Goal: Task Accomplishment & Management: Manage account settings

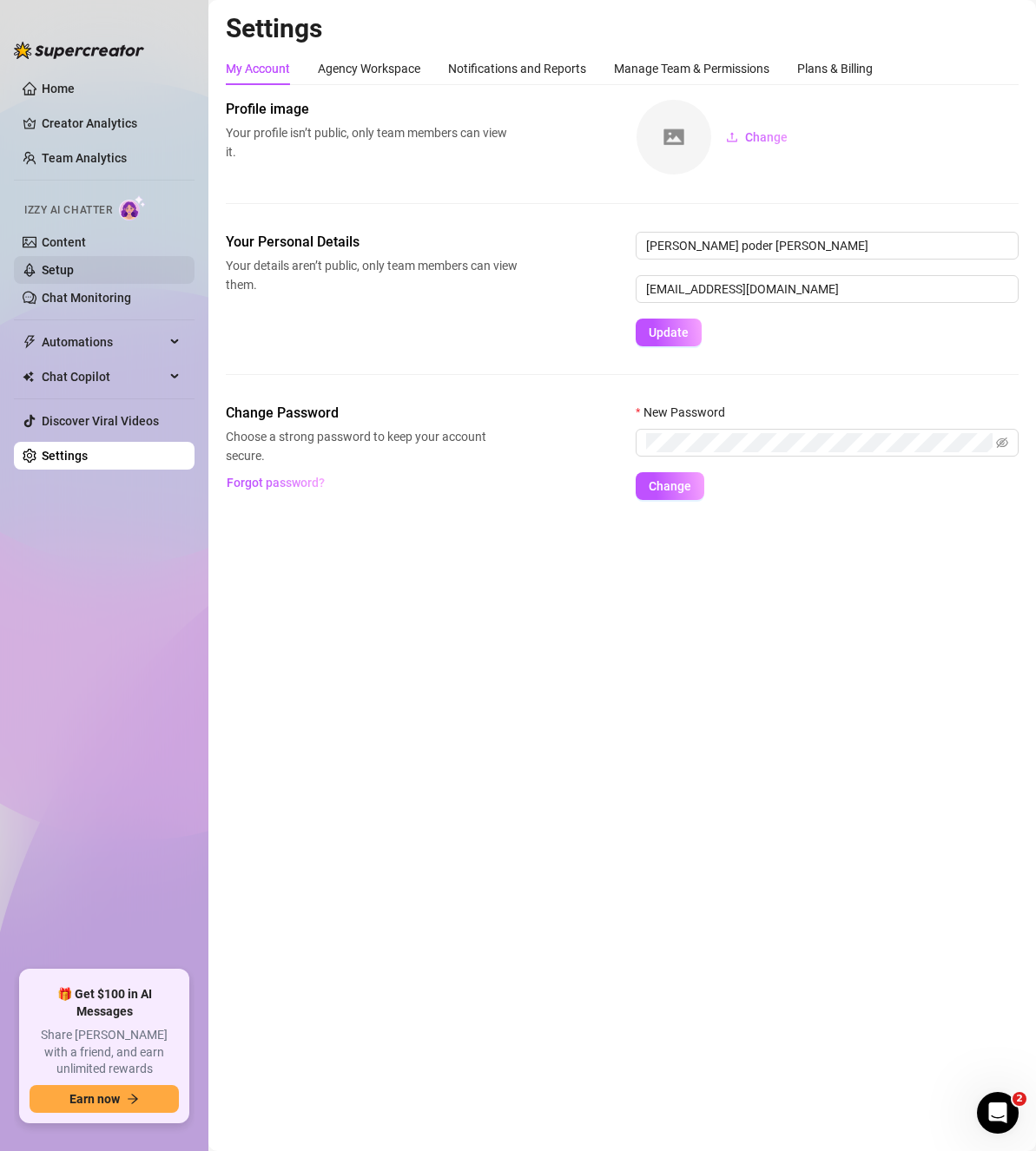
click at [74, 263] on link "Setup" at bounding box center [57, 270] width 32 height 14
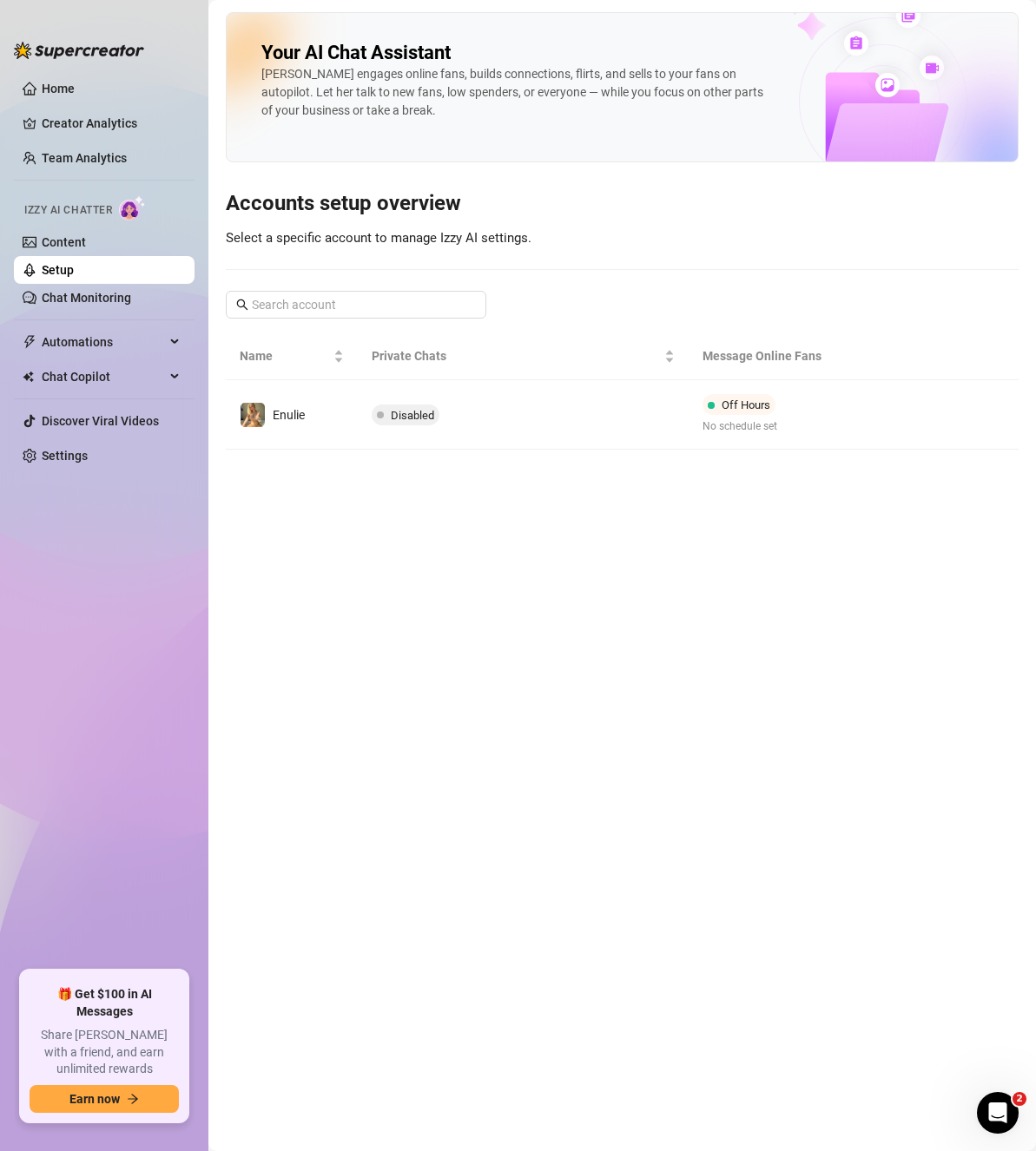
click at [477, 434] on td "Disabled" at bounding box center [522, 414] width 330 height 69
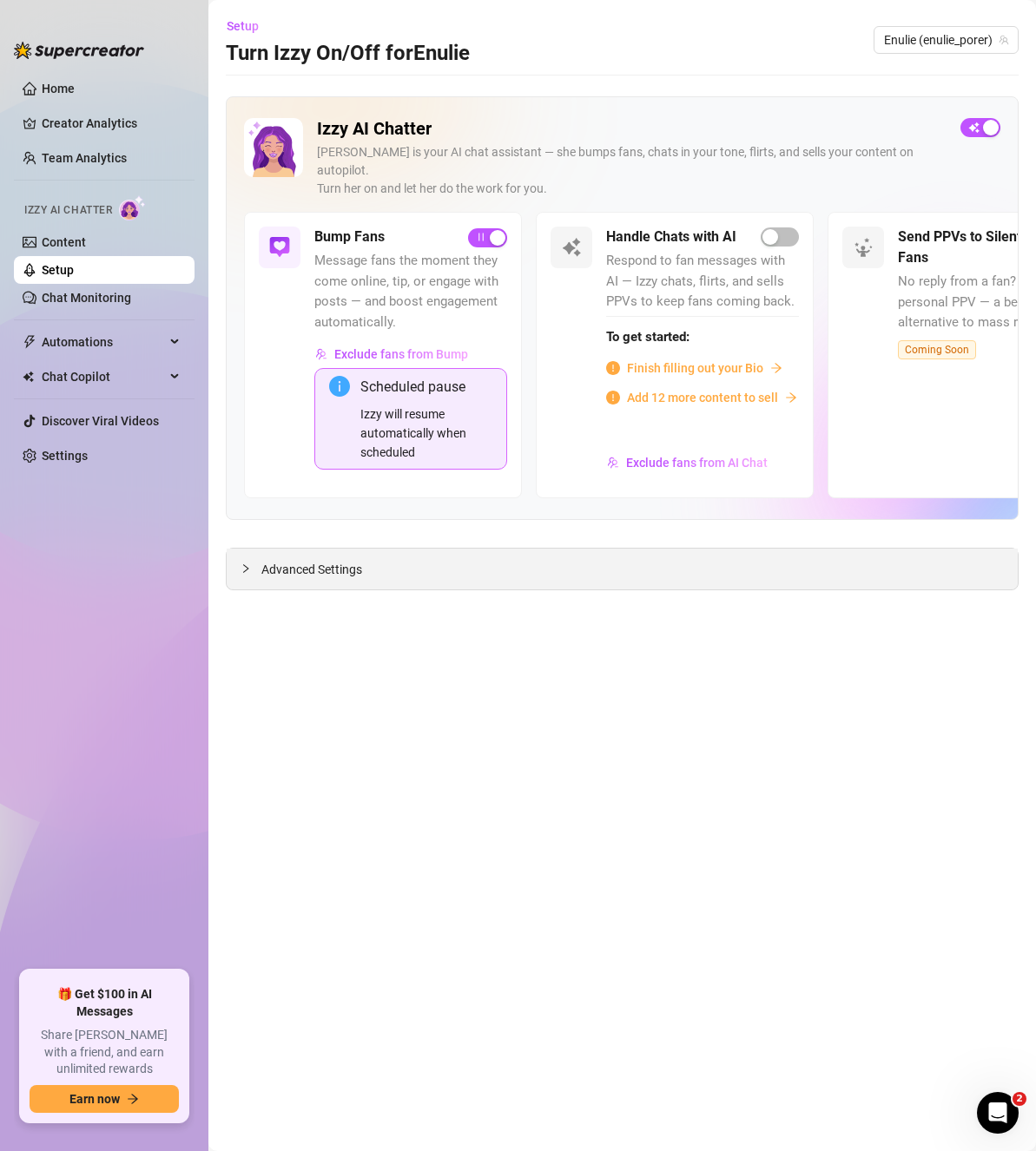
click at [254, 558] on div at bounding box center [250, 568] width 21 height 19
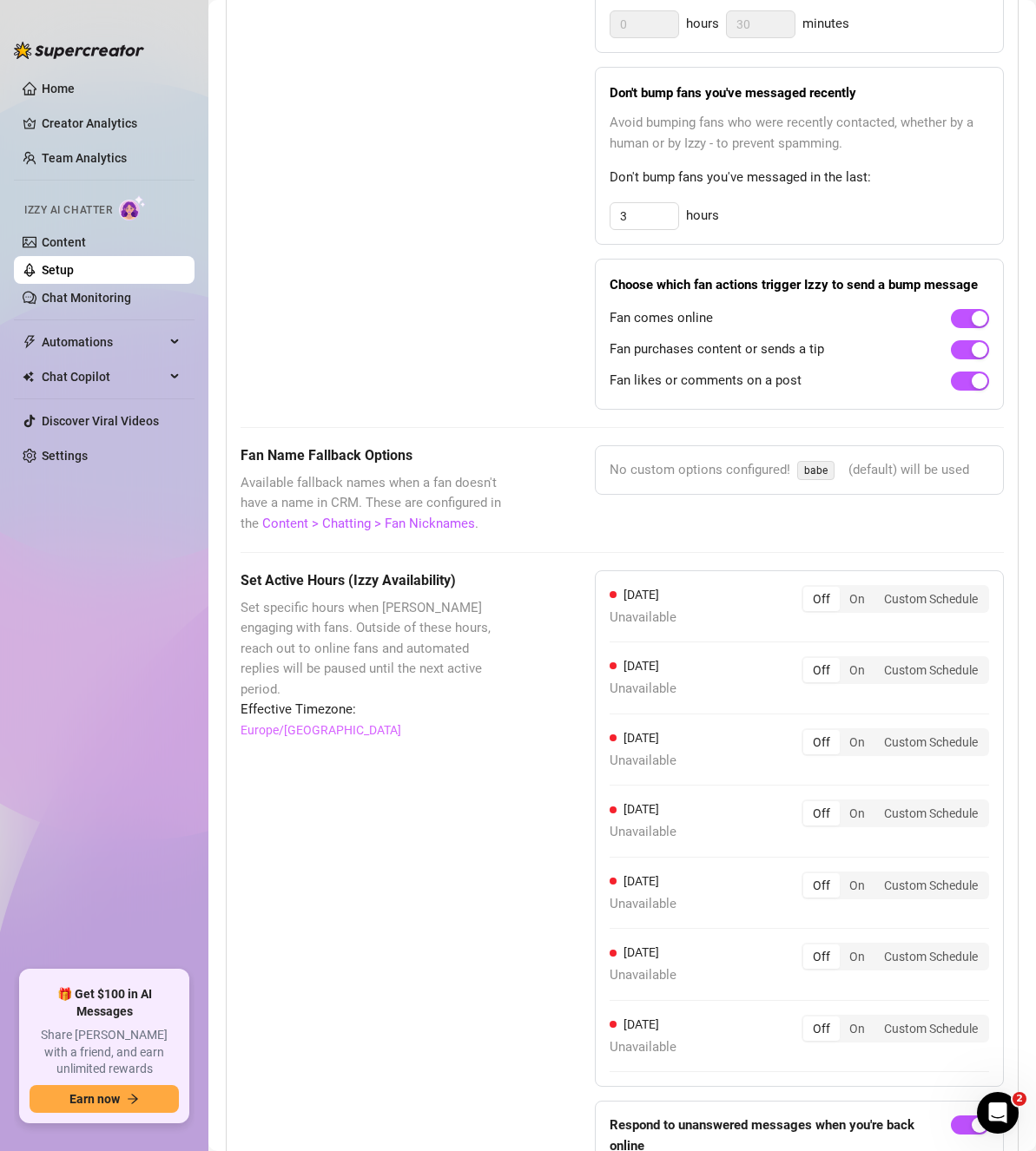
scroll to position [1400, 0]
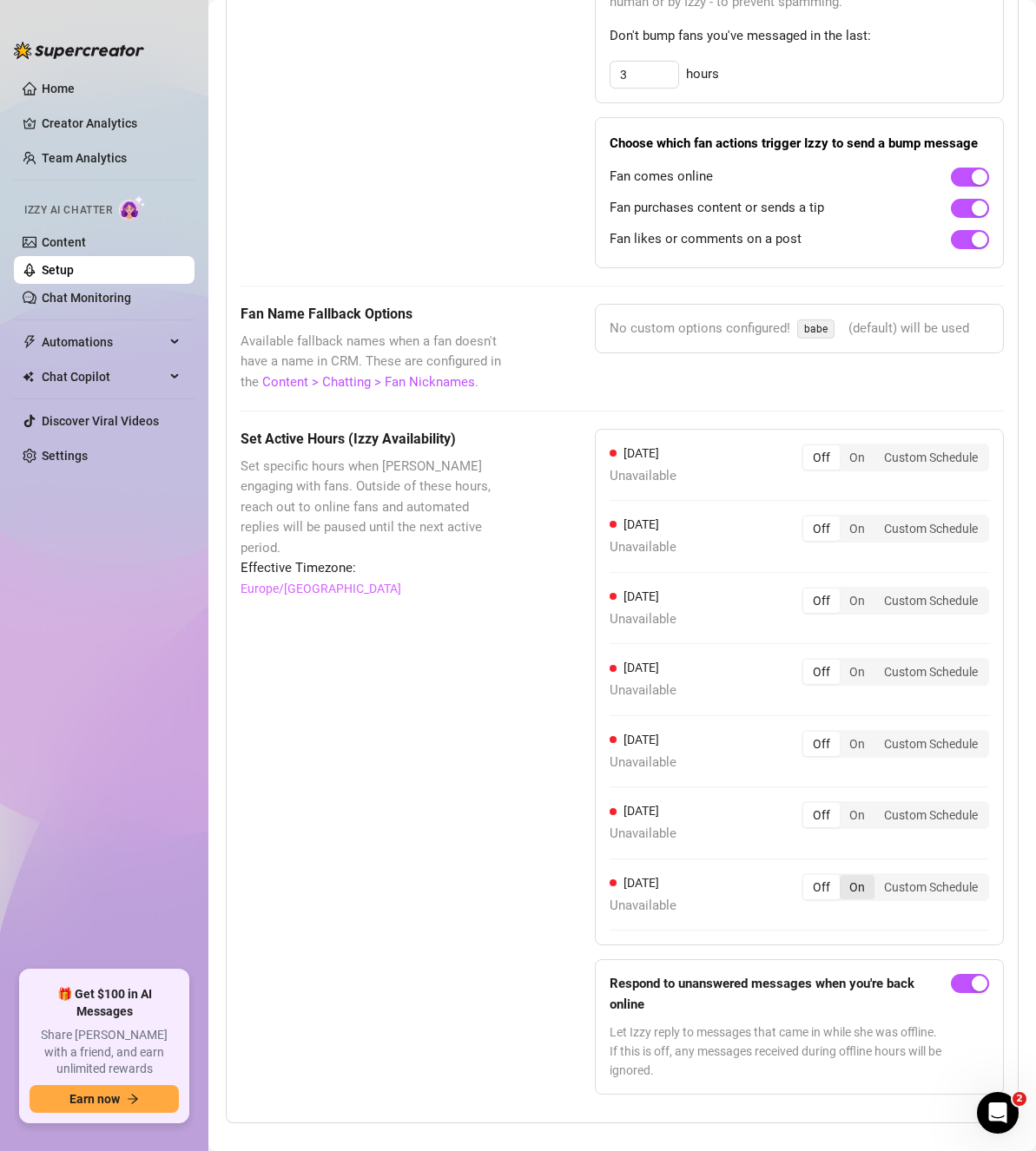
click at [843, 875] on div "On" at bounding box center [857, 887] width 35 height 24
click at [844, 878] on input "On" at bounding box center [844, 878] width 0 height 0
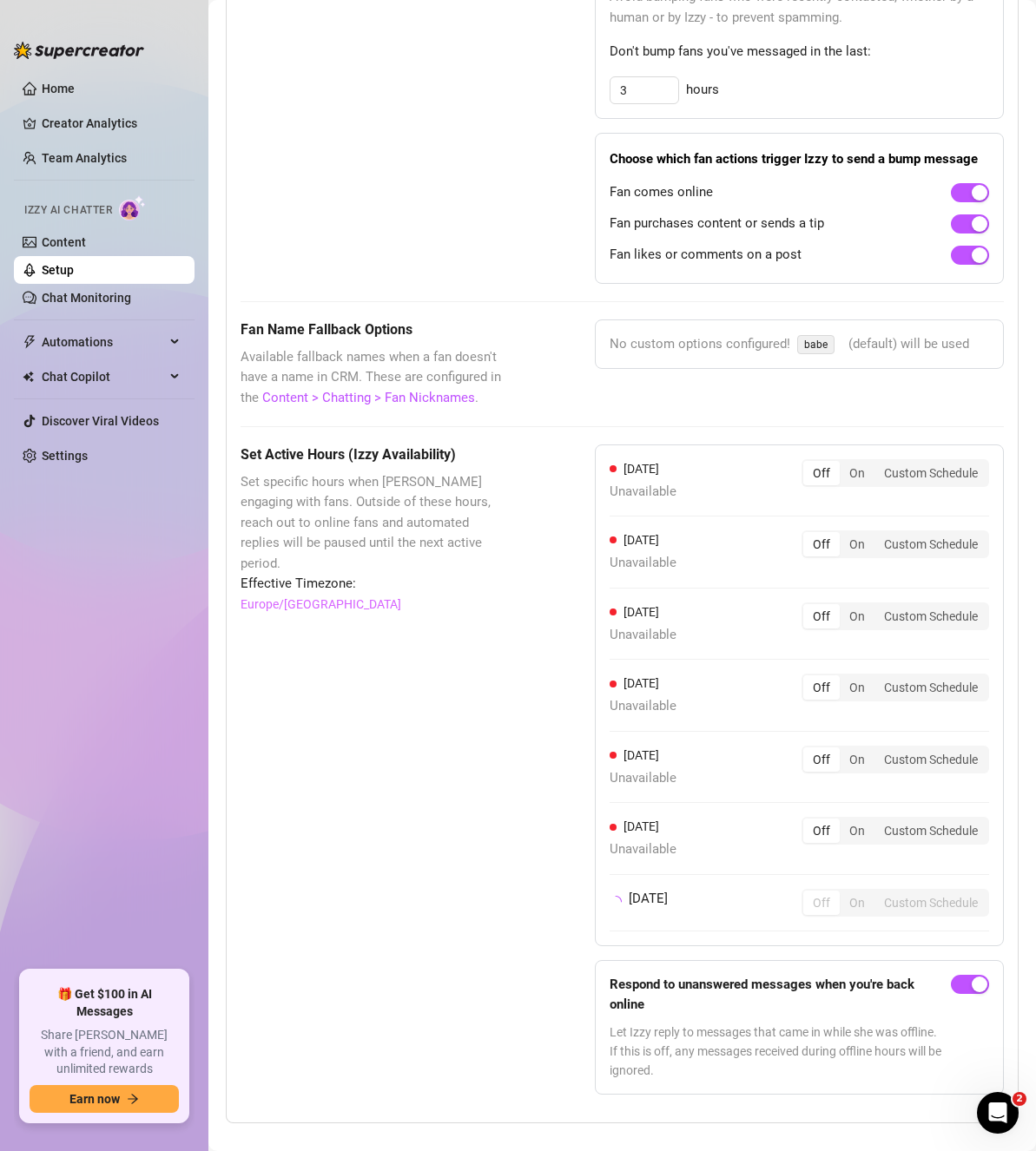
click at [379, 834] on div "Set Active Hours (Izzy Availability) Set specific hours when Izzy engaging with…" at bounding box center [374, 776] width 268 height 665
